Goal: Register for event/course

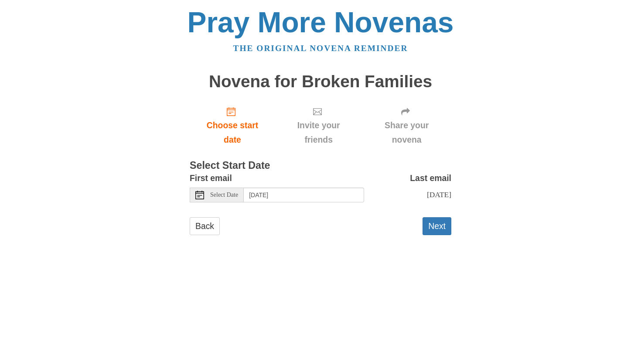
click at [200, 194] on use at bounding box center [199, 195] width 9 height 9
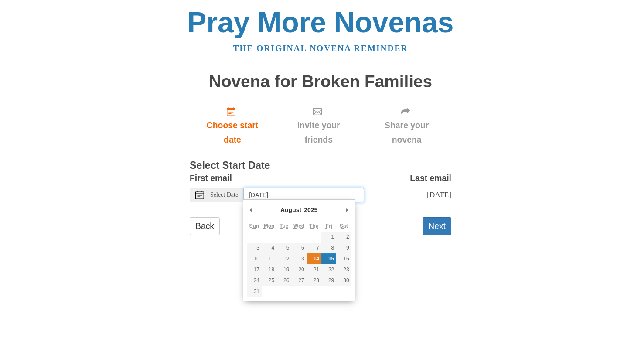
type input "Thursday, August 14th"
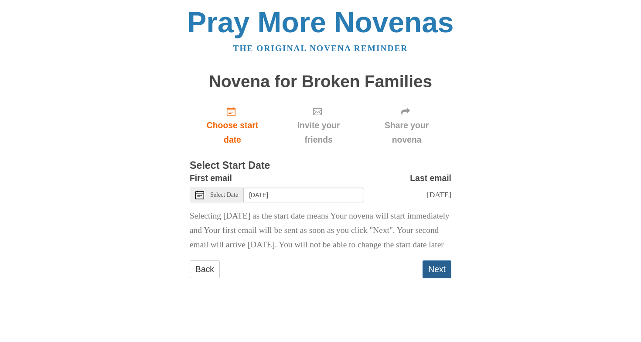
click at [434, 278] on button "Next" at bounding box center [437, 269] width 29 height 18
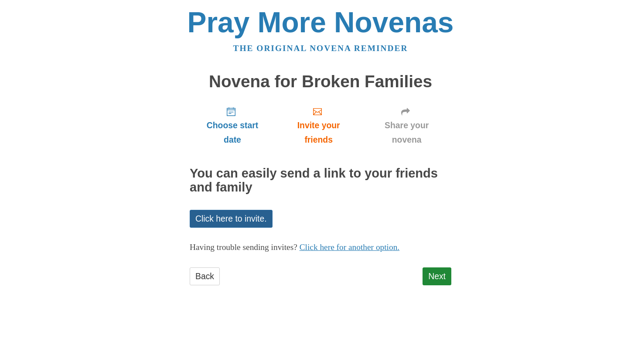
click at [232, 214] on link "Click here to invite." at bounding box center [231, 219] width 83 height 18
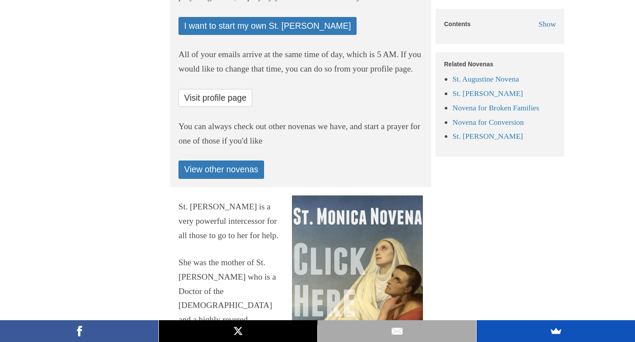
scroll to position [434, 0]
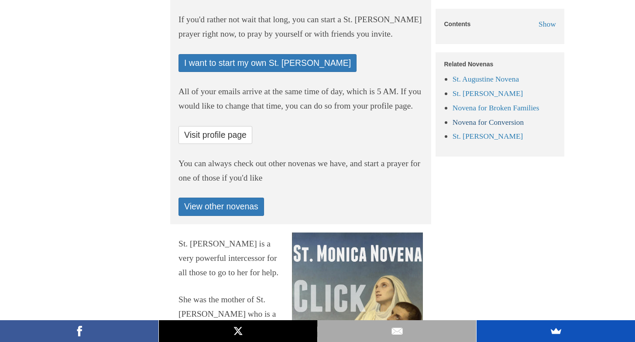
click at [460, 121] on link "Novena for Conversion" at bounding box center [487, 121] width 71 height 9
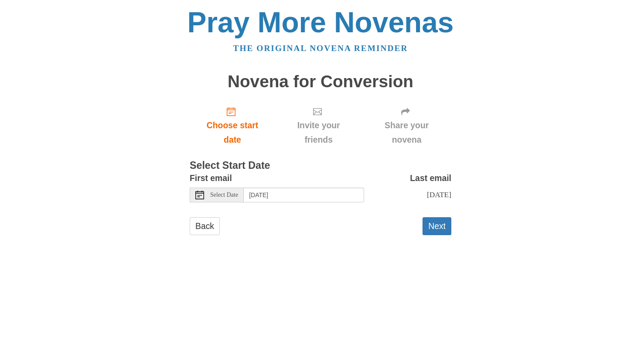
click at [200, 193] on icon at bounding box center [199, 195] width 9 height 9
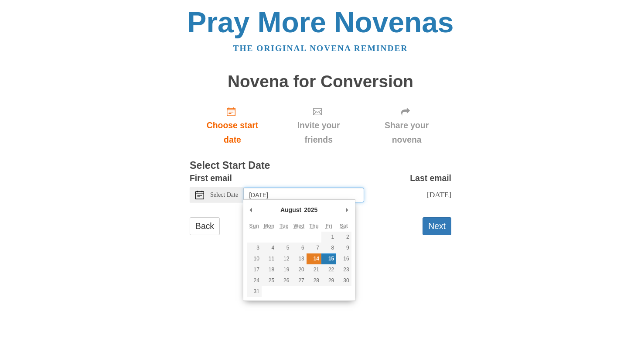
type input "[DATE]"
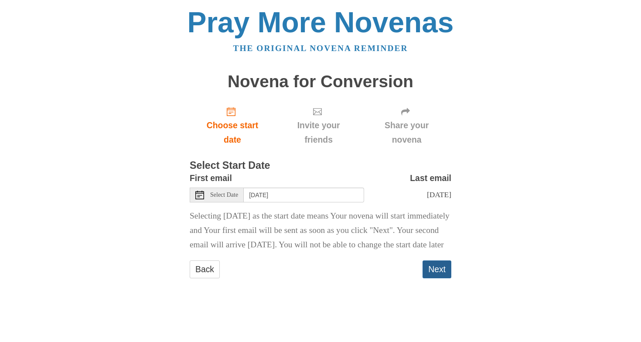
click at [436, 278] on button "Next" at bounding box center [437, 269] width 29 height 18
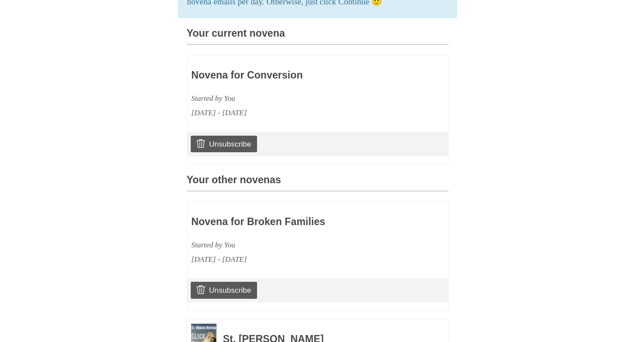
scroll to position [345, 0]
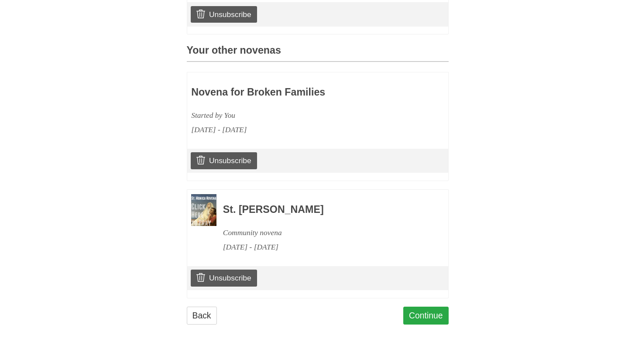
click at [418, 309] on link "Continue" at bounding box center [425, 316] width 45 height 18
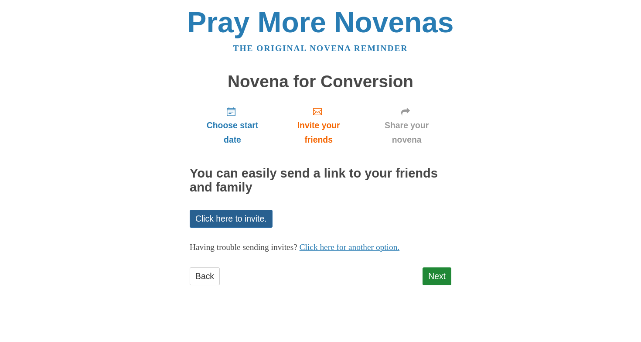
click at [232, 214] on link "Click here to invite." at bounding box center [231, 219] width 83 height 18
